Goal: Navigation & Orientation: Find specific page/section

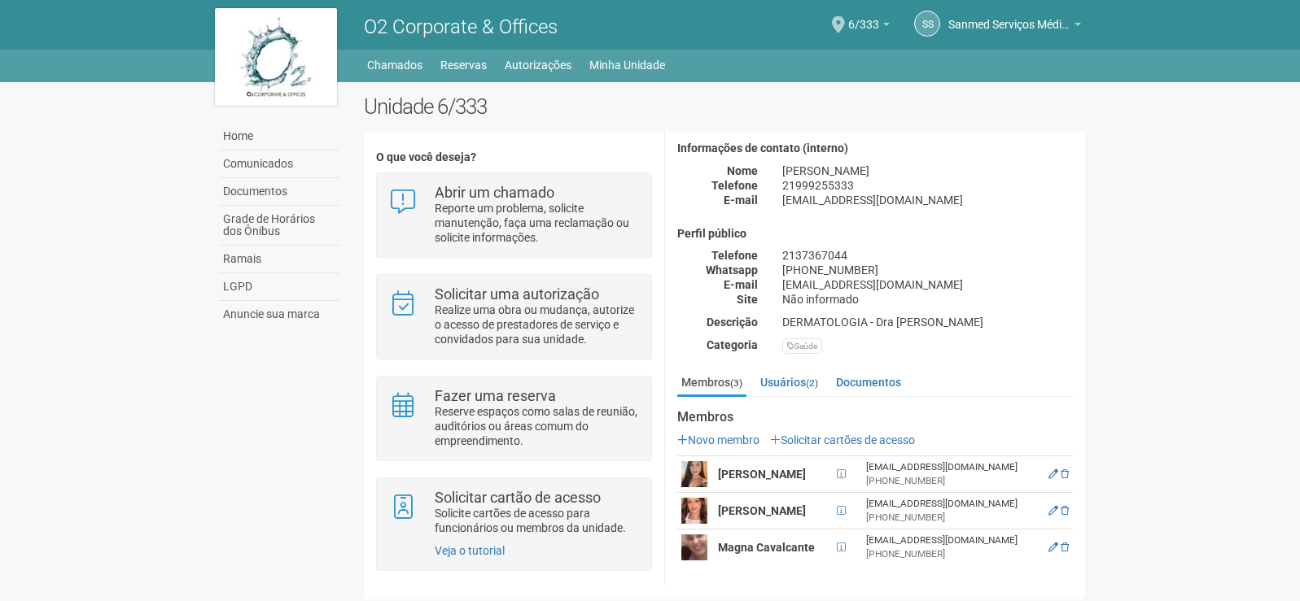
scroll to position [10, 0]
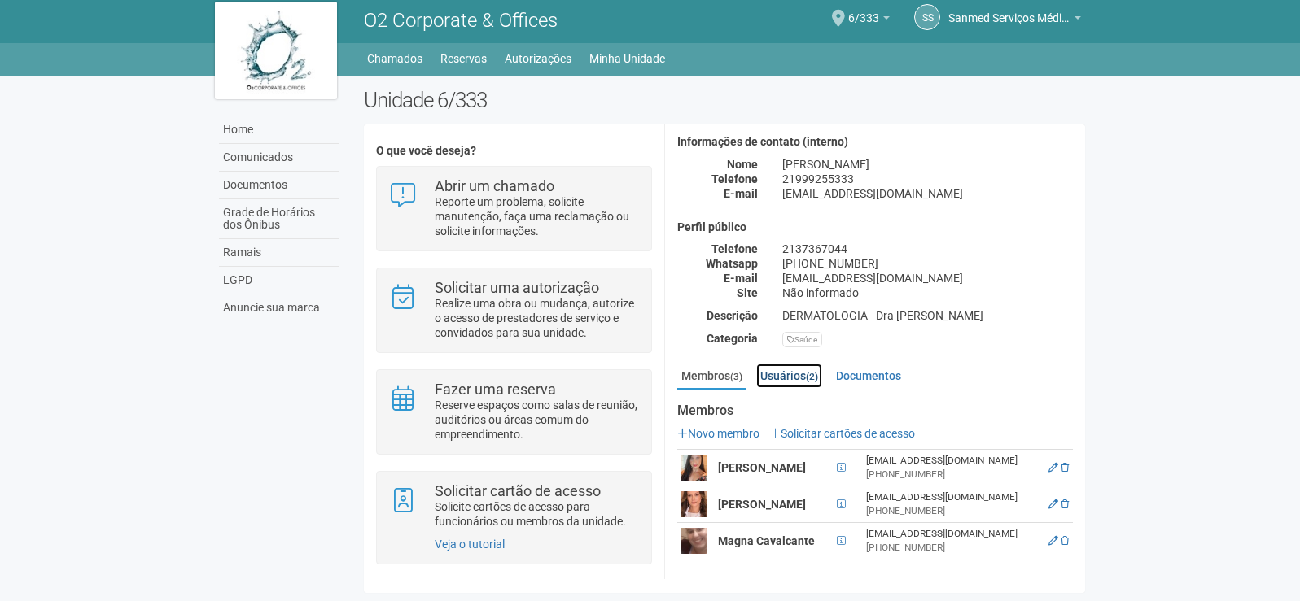
click at [811, 371] on small "(2)" at bounding box center [812, 376] width 12 height 11
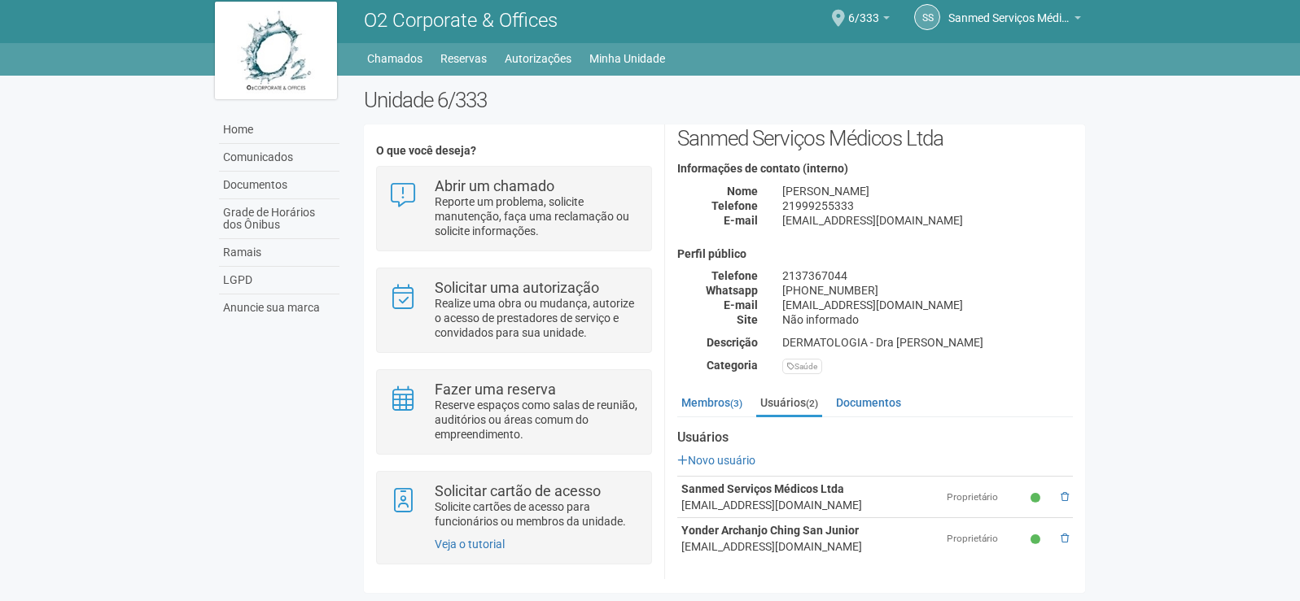
scroll to position [34, 0]
click at [732, 399] on link "Membros (3)" at bounding box center [711, 403] width 69 height 24
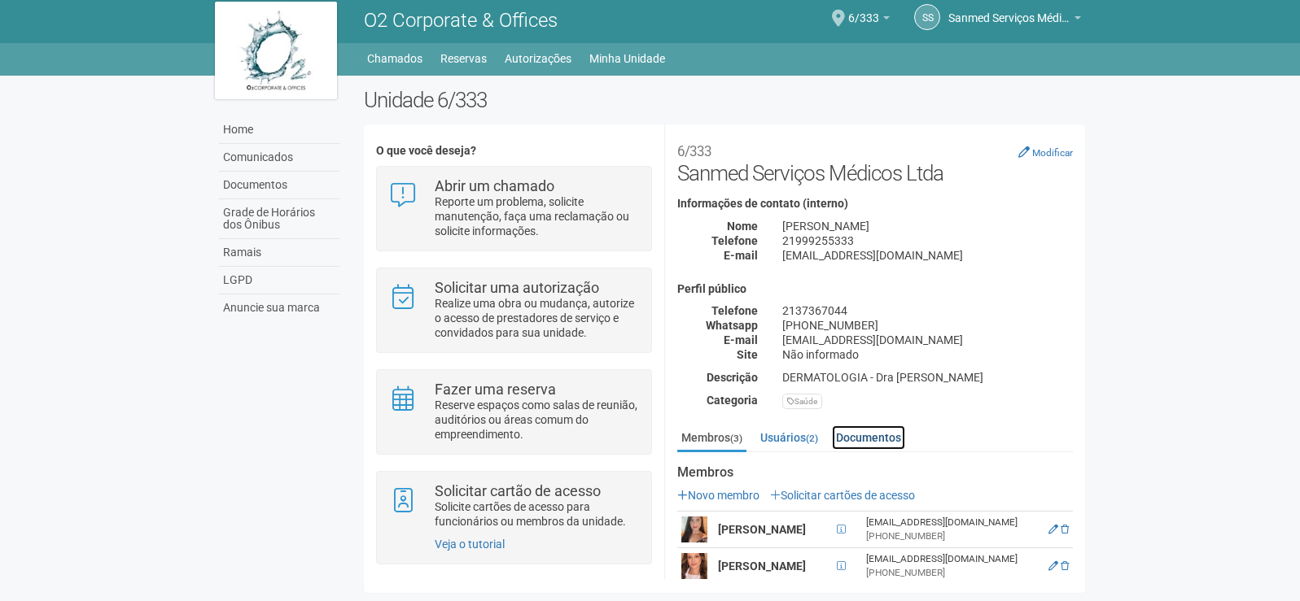
click at [864, 435] on link "Documentos" at bounding box center [868, 438] width 73 height 24
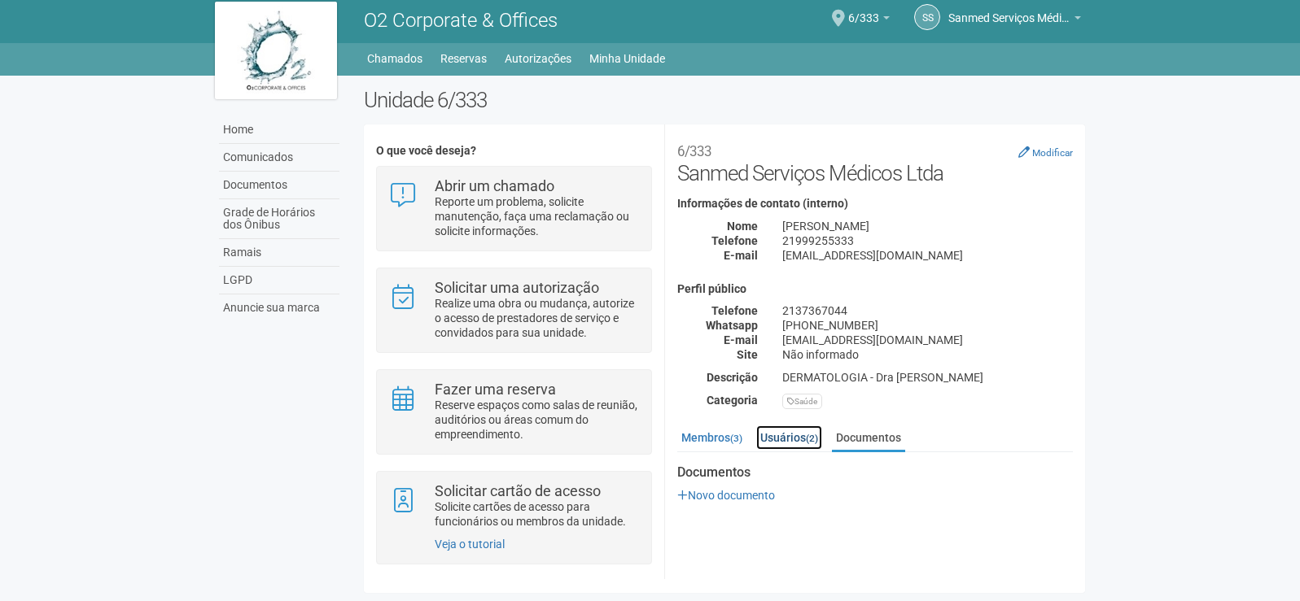
click at [790, 440] on link "Usuários (2)" at bounding box center [789, 438] width 66 height 24
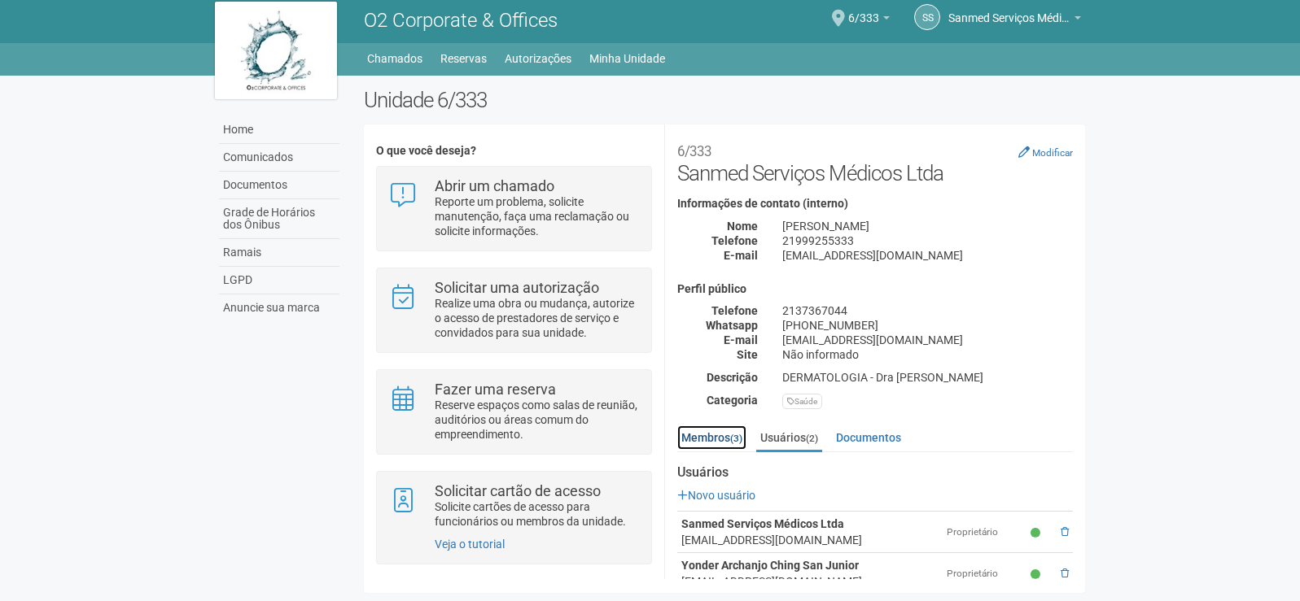
click at [714, 435] on link "Membros (3)" at bounding box center [711, 438] width 69 height 24
